Goal: Complete application form

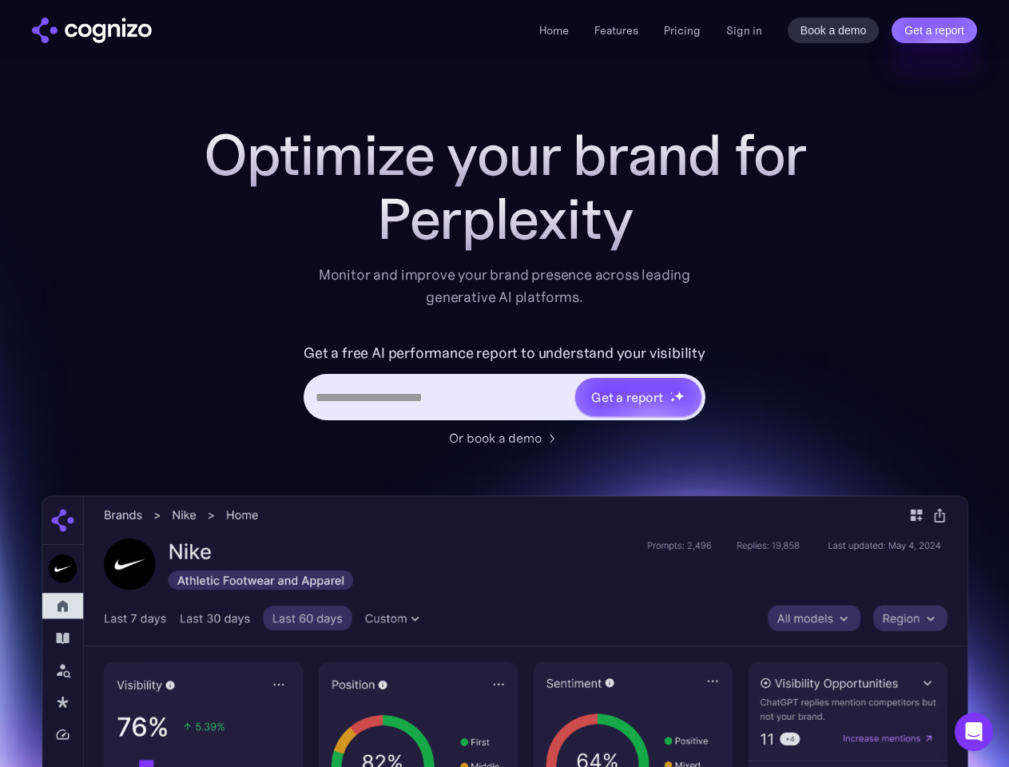
click at [934, 30] on link "Get a report" at bounding box center [933, 31] width 85 height 26
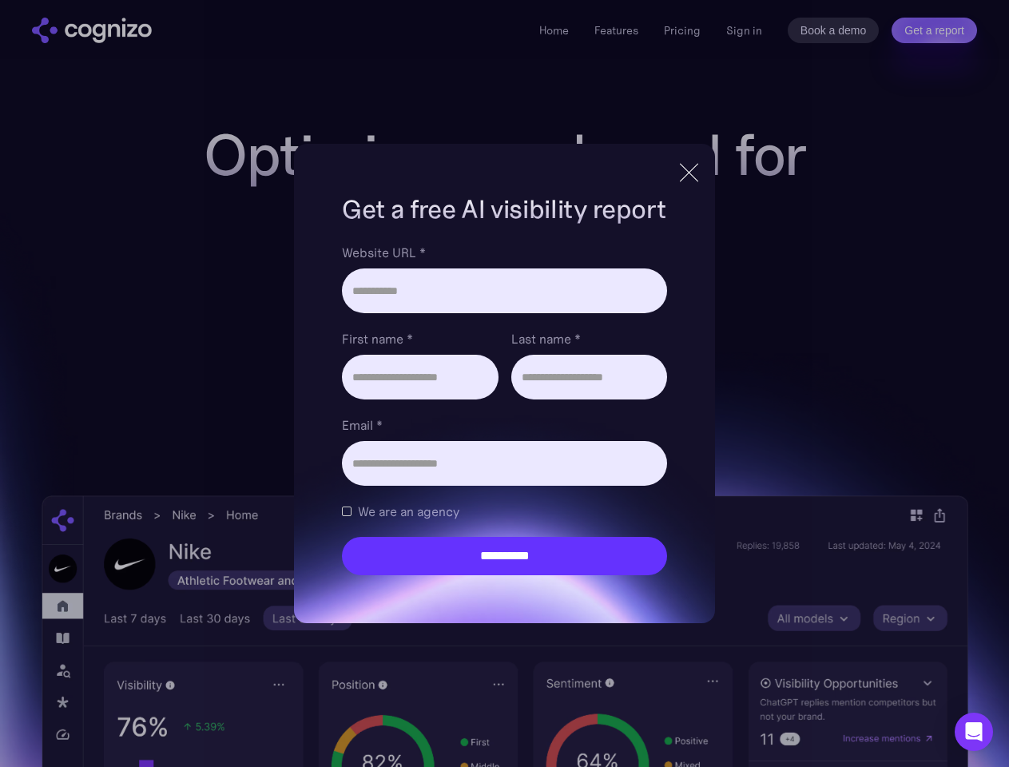
click at [637, 397] on input "Last name *" at bounding box center [589, 377] width 156 height 45
click at [973, 731] on icon "Open Intercom Messenger" at bounding box center [973, 731] width 17 height 19
